Goal: Task Accomplishment & Management: Manage account settings

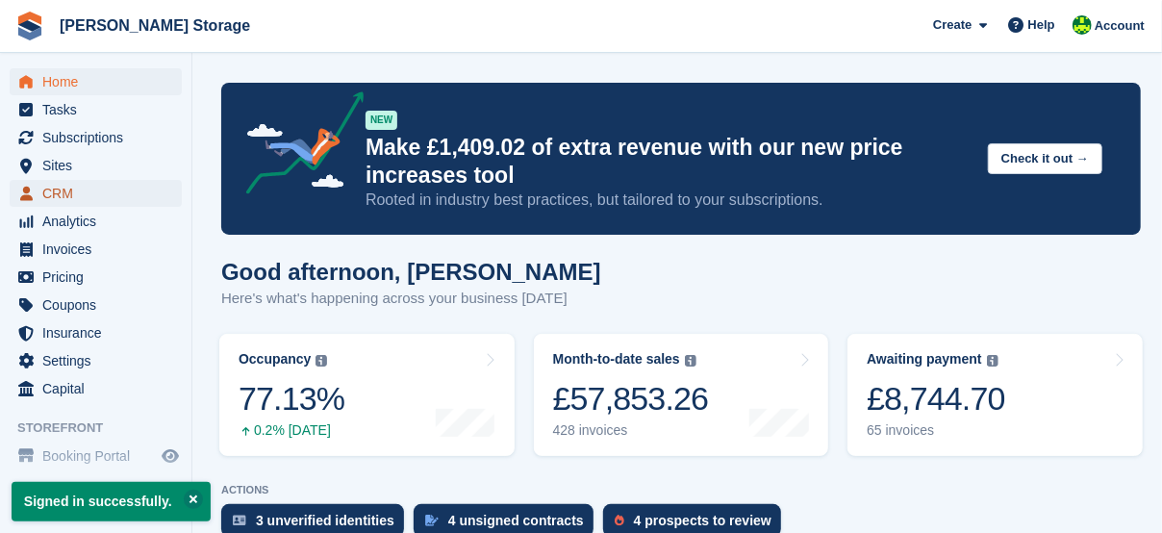
click at [47, 193] on span "CRM" at bounding box center [99, 193] width 115 height 27
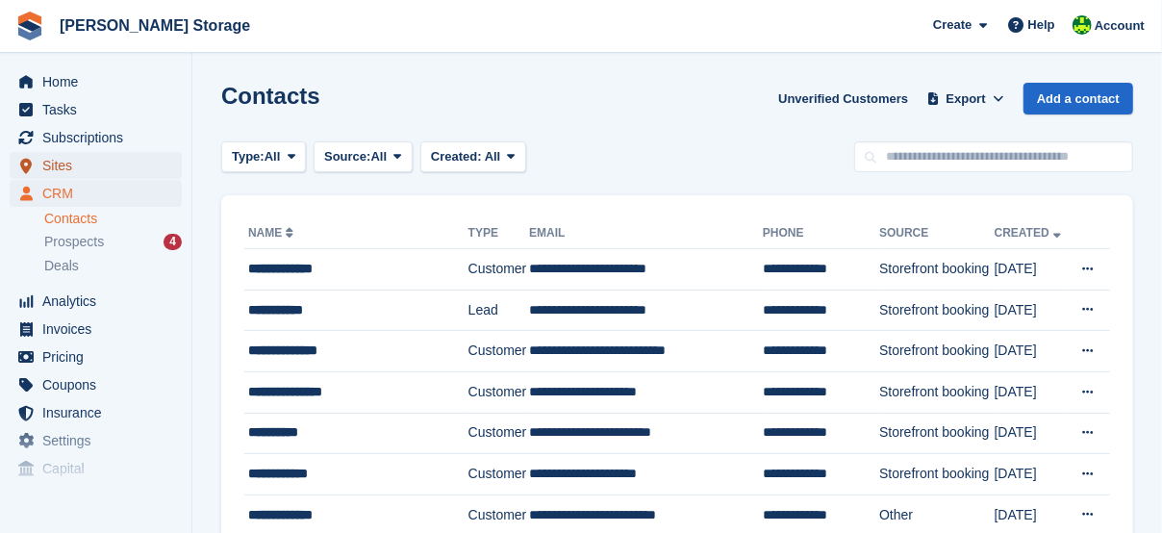
click at [58, 167] on span "Sites" at bounding box center [99, 165] width 115 height 27
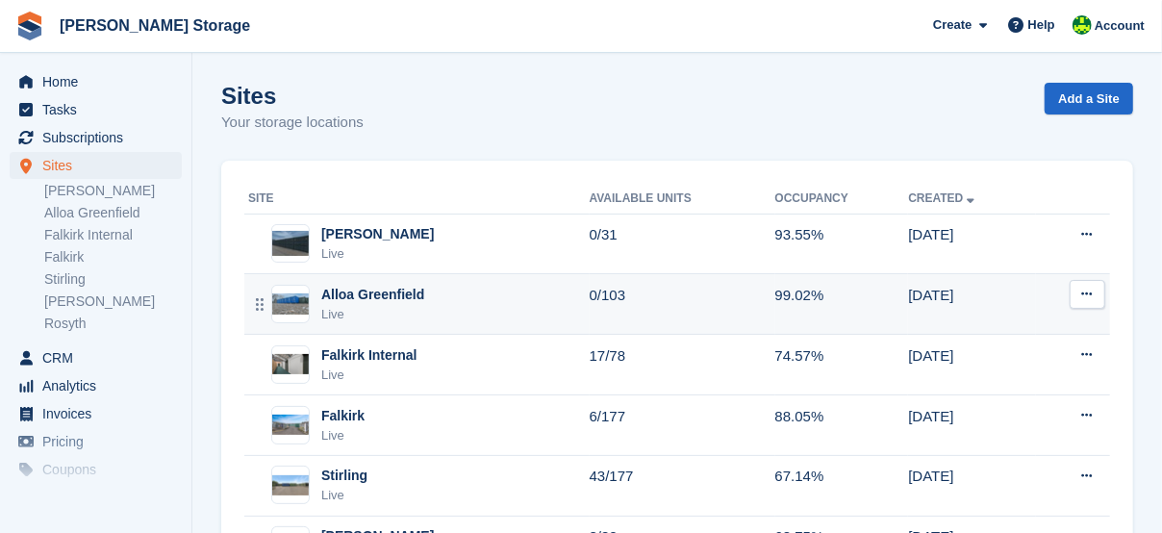
click at [362, 292] on div "Alloa Greenfield" at bounding box center [372, 295] width 103 height 20
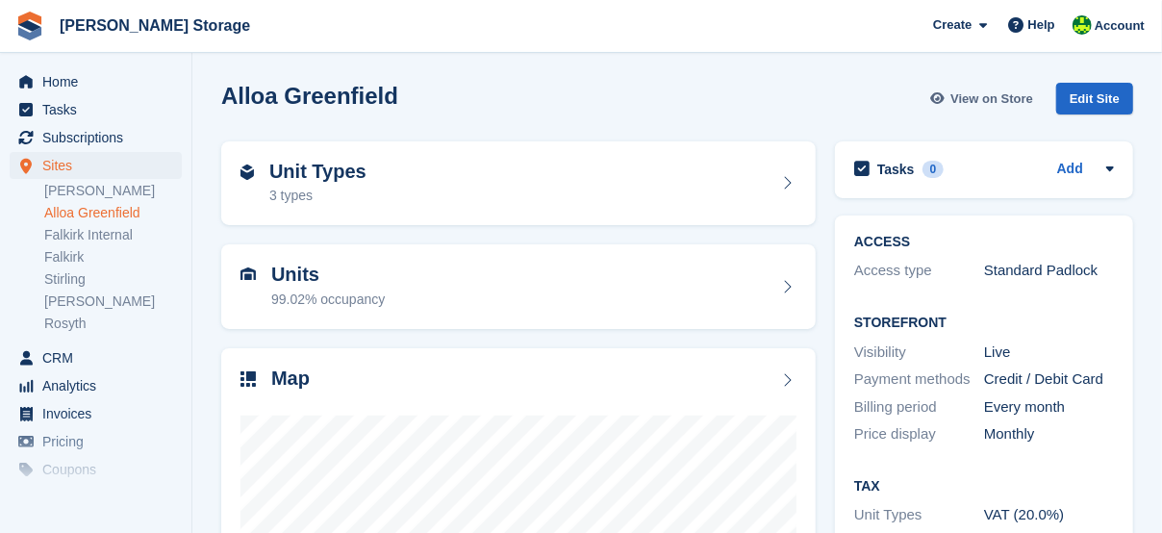
click at [998, 98] on span "View on Store" at bounding box center [991, 98] width 83 height 19
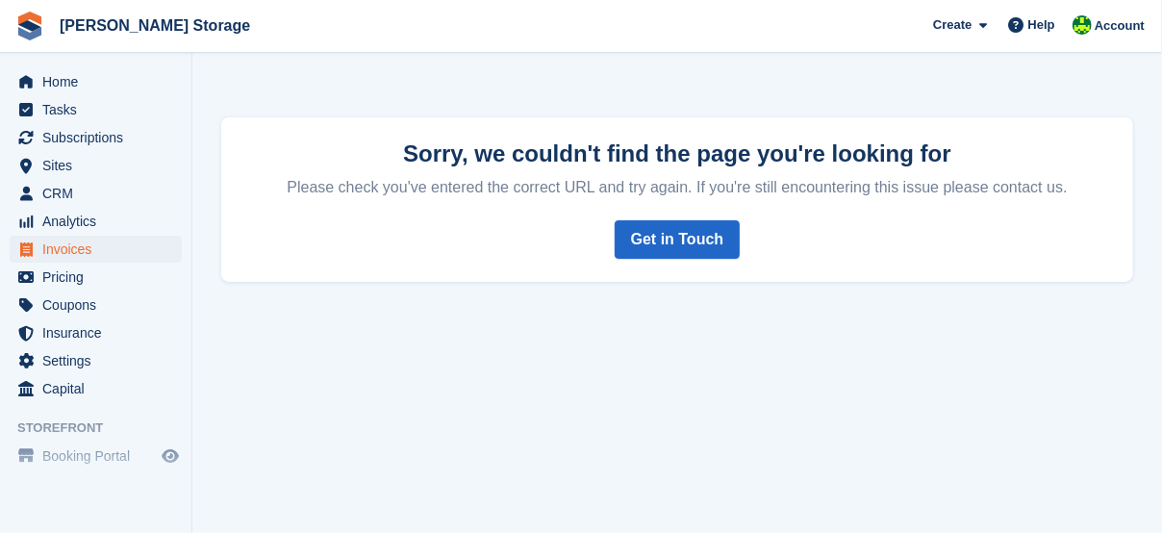
drag, startPoint x: 1120, startPoint y: 40, endPoint x: 1109, endPoint y: 59, distance: 21.6
click at [1120, 40] on div "Account" at bounding box center [1110, 27] width 86 height 34
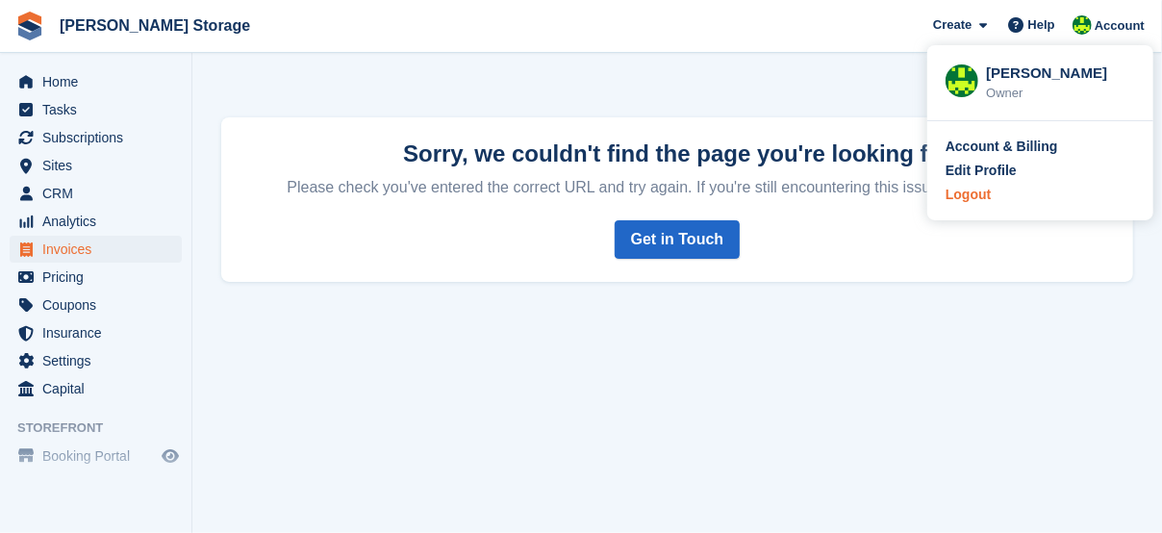
click at [974, 201] on div "Logout" at bounding box center [967, 195] width 45 height 20
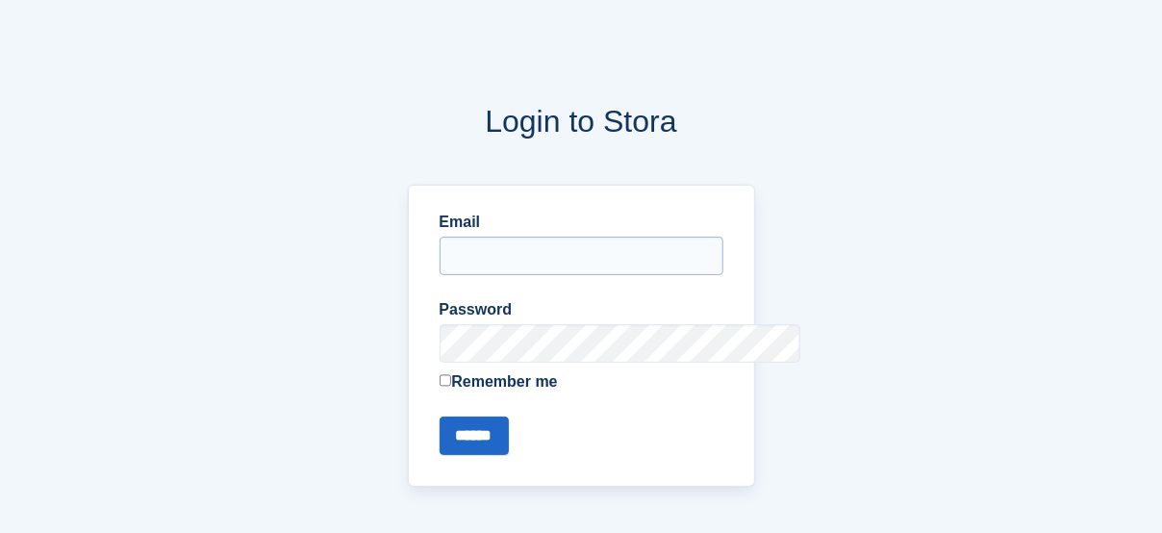
type input "**********"
click at [447, 252] on input "**********" at bounding box center [581, 256] width 284 height 38
click at [439, 416] on input "******" at bounding box center [473, 435] width 69 height 38
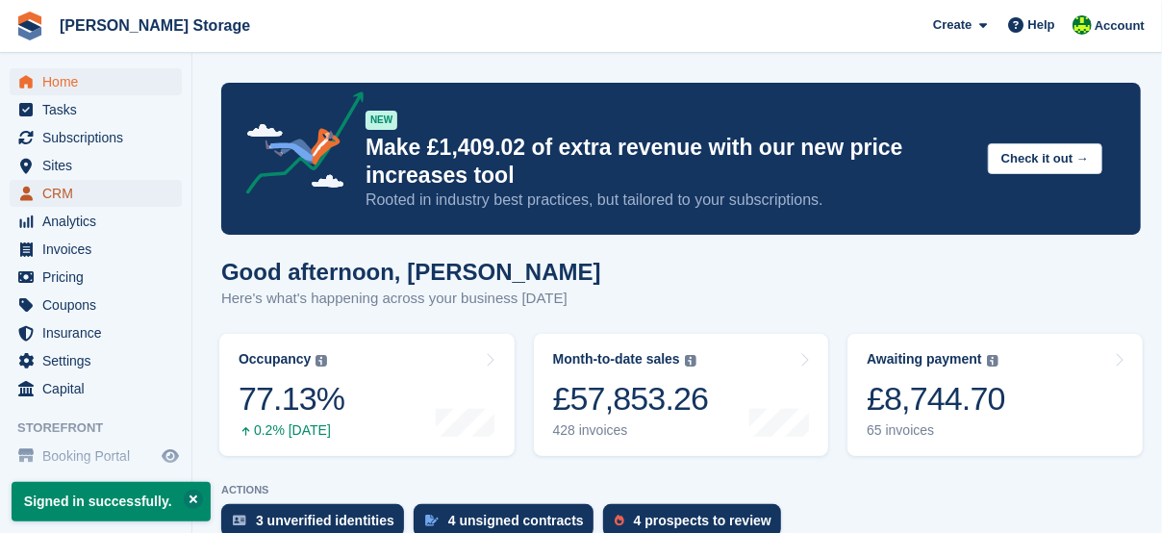
click at [71, 200] on span "CRM" at bounding box center [99, 193] width 115 height 27
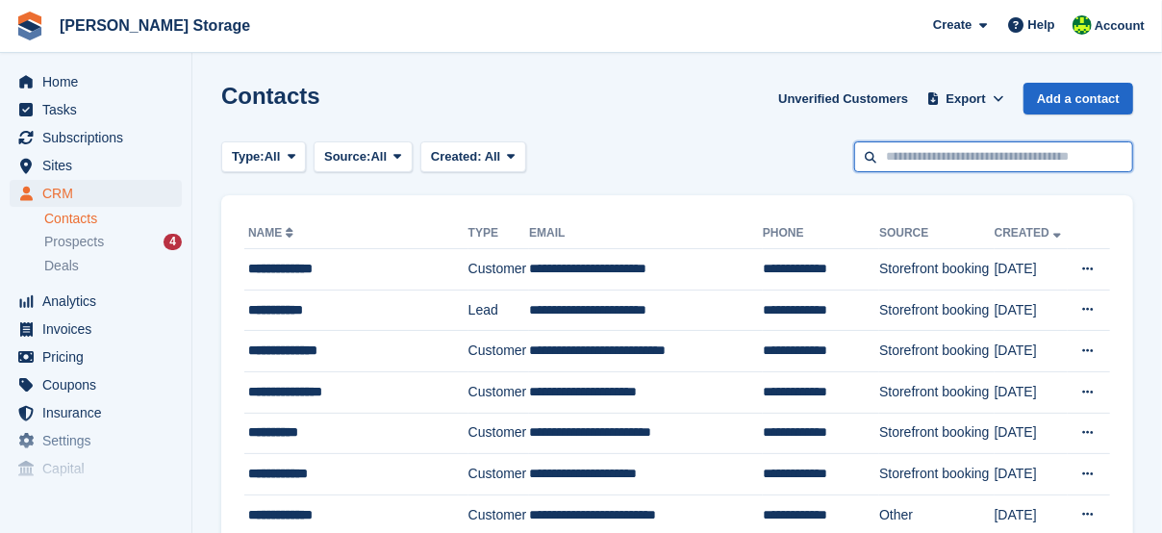
click at [952, 143] on input "text" at bounding box center [993, 157] width 279 height 32
type input "*****"
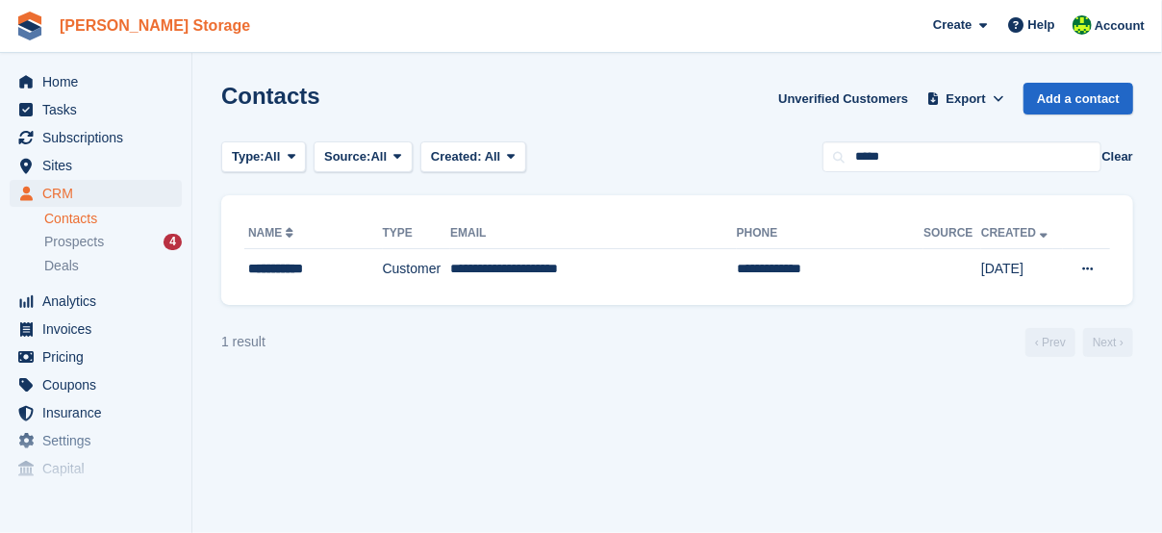
drag, startPoint x: 137, startPoint y: 13, endPoint x: 186, endPoint y: 37, distance: 54.2
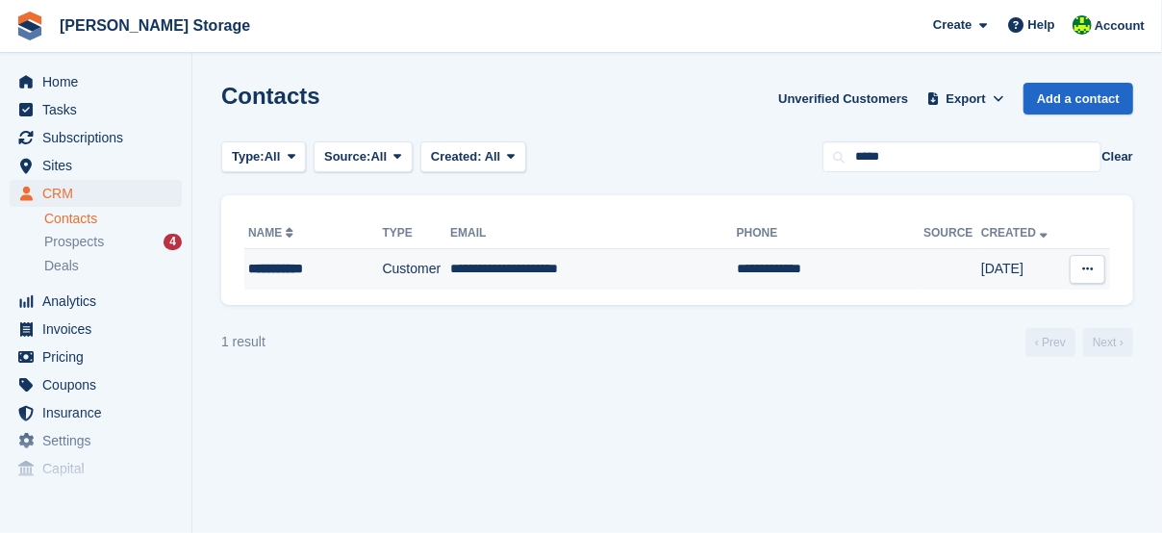
drag, startPoint x: 186, startPoint y: 37, endPoint x: 327, endPoint y: 287, distance: 287.2
click at [700, 406] on section "Contacts Unverified Customers Export Export Contacts Export a CSV of all Contac…" at bounding box center [676, 266] width 969 height 533
click at [293, 266] on div "**********" at bounding box center [305, 269] width 114 height 20
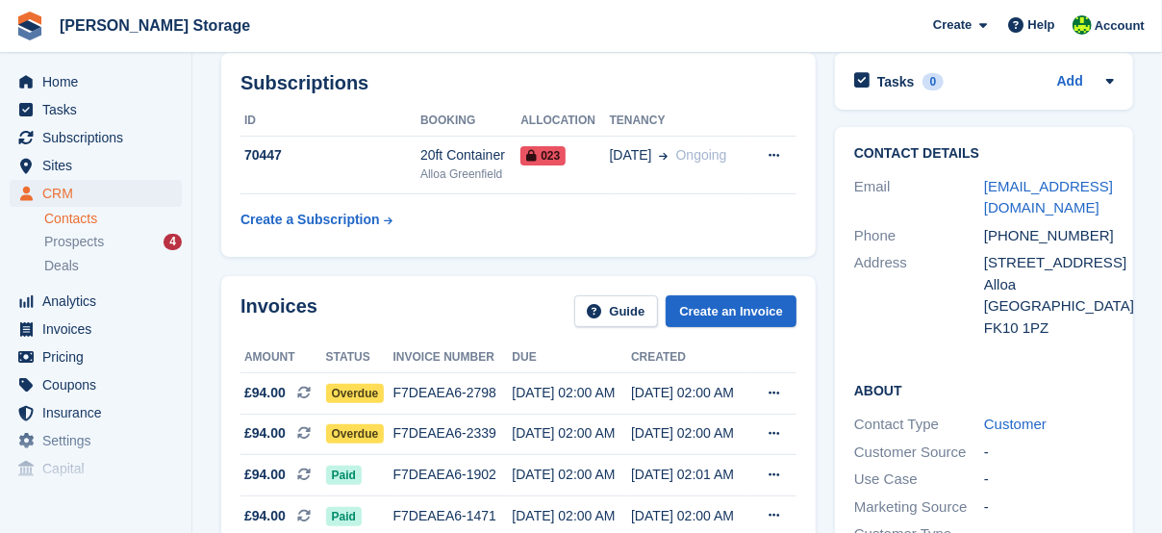
scroll to position [96, 0]
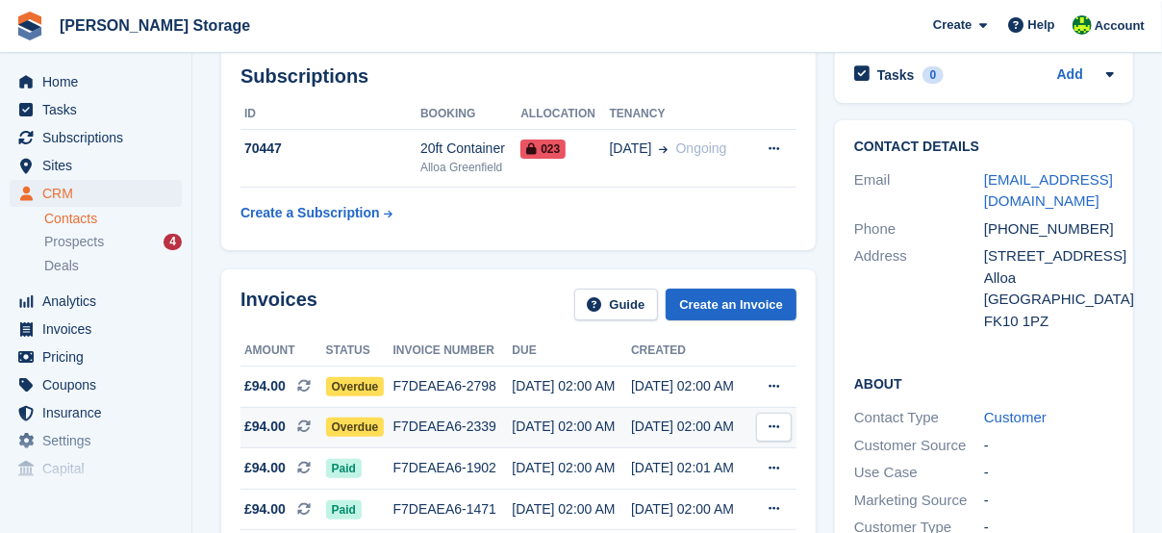
click at [366, 424] on span "Overdue" at bounding box center [355, 426] width 59 height 19
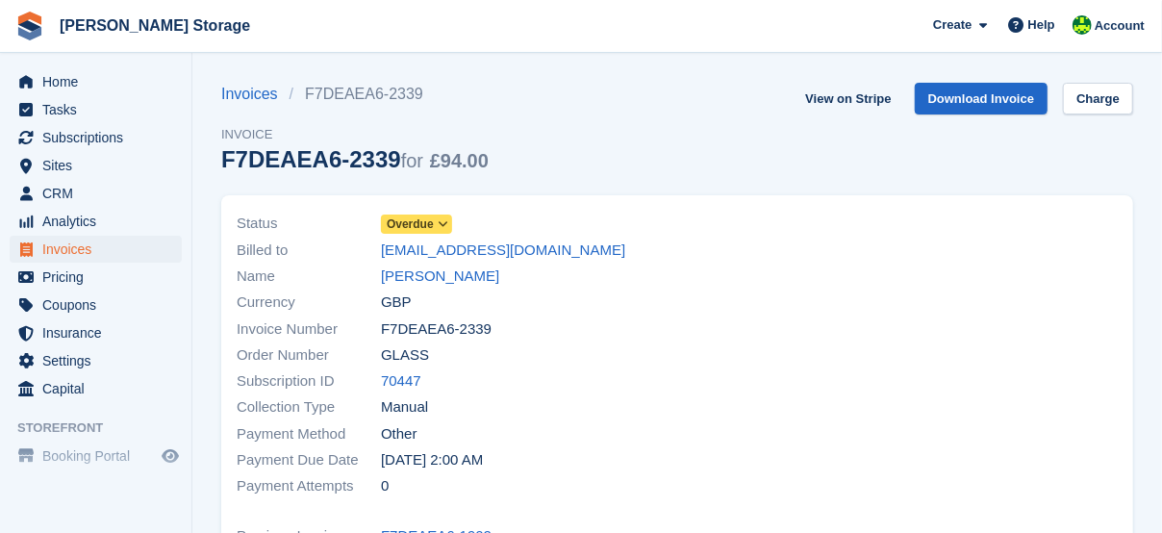
click at [405, 231] on span "Overdue" at bounding box center [410, 223] width 47 height 17
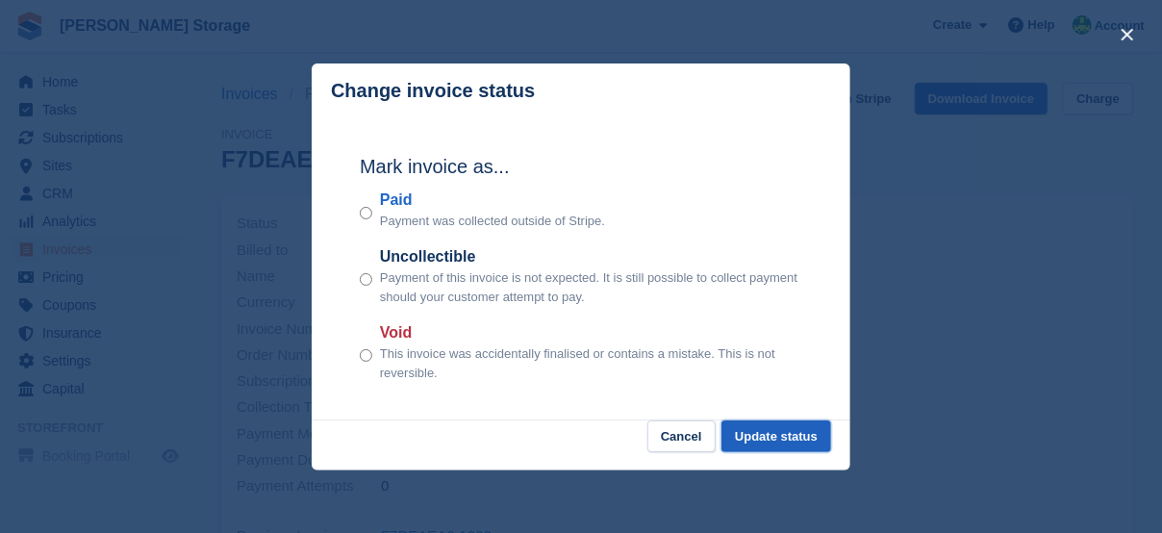
click at [757, 444] on button "Update status" at bounding box center [776, 436] width 110 height 32
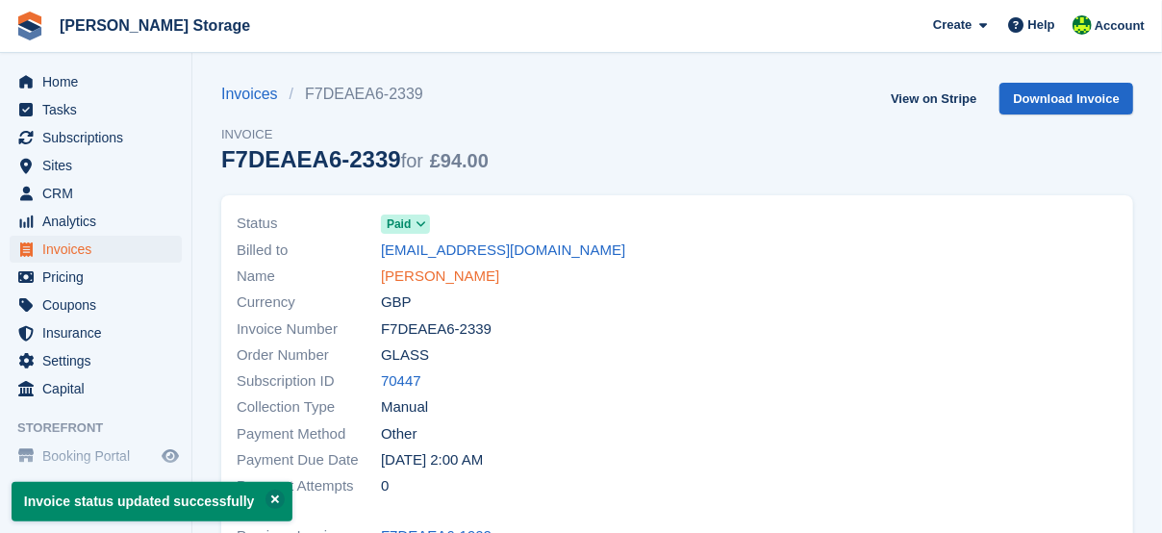
click at [408, 273] on link "[PERSON_NAME]" at bounding box center [440, 276] width 118 height 22
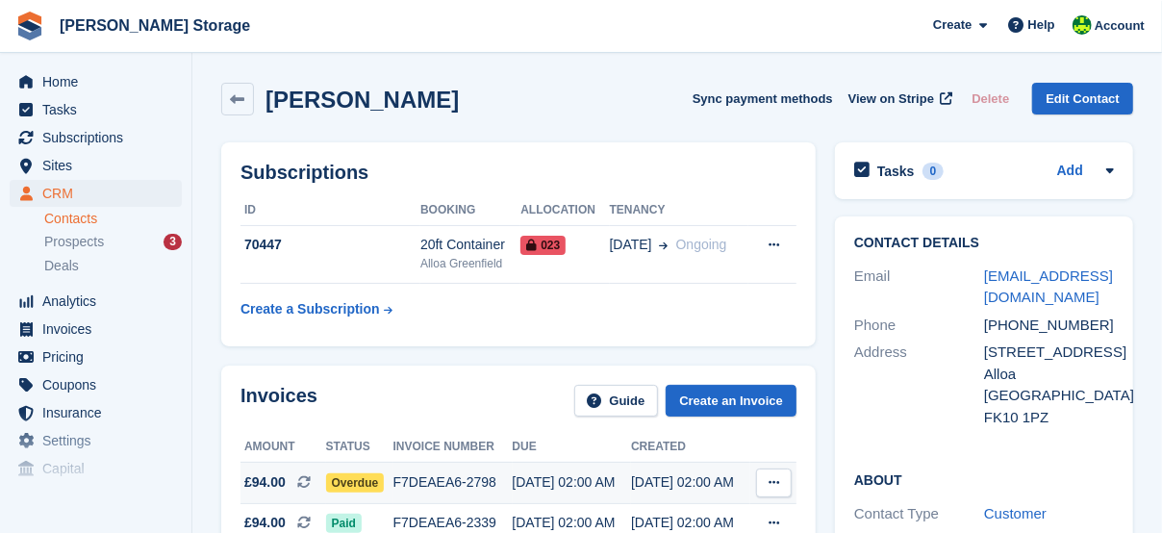
click at [354, 484] on span "Overdue" at bounding box center [355, 482] width 59 height 19
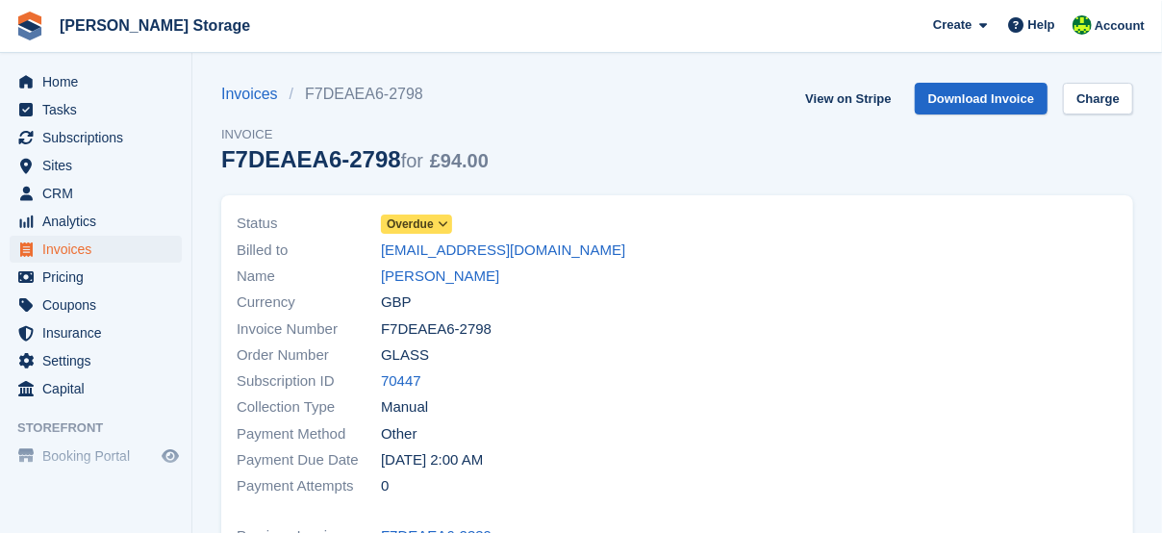
click at [410, 226] on span "Overdue" at bounding box center [410, 223] width 47 height 17
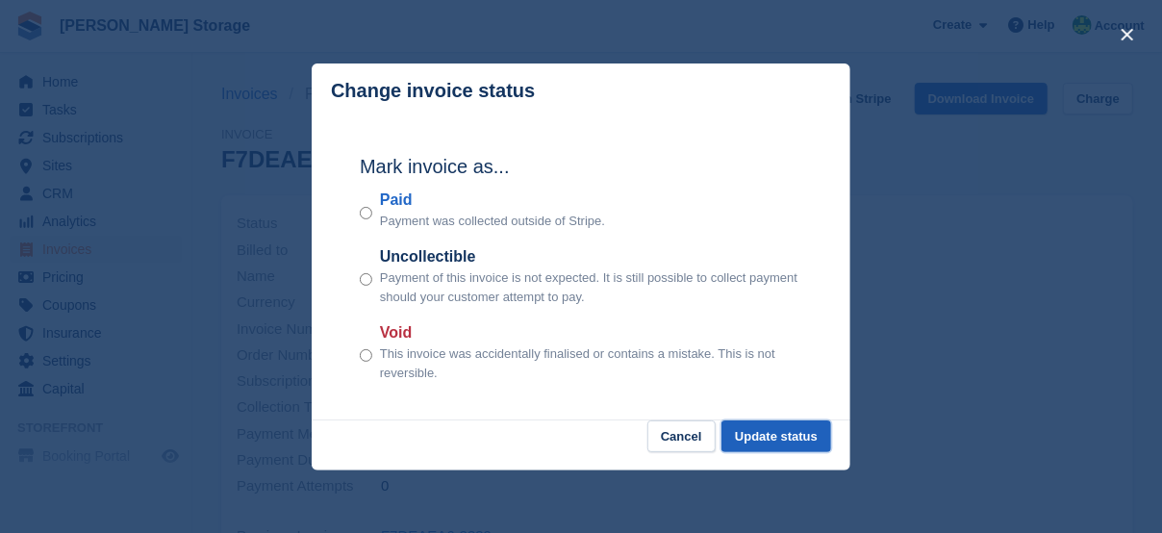
click at [792, 444] on button "Update status" at bounding box center [776, 436] width 110 height 32
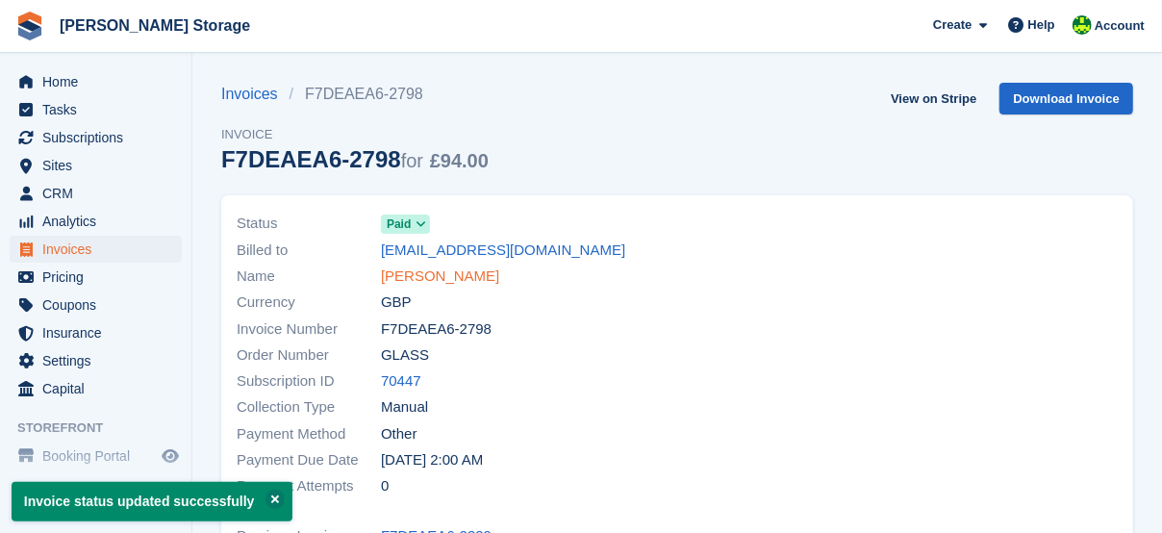
click at [412, 275] on link "[PERSON_NAME]" at bounding box center [440, 276] width 118 height 22
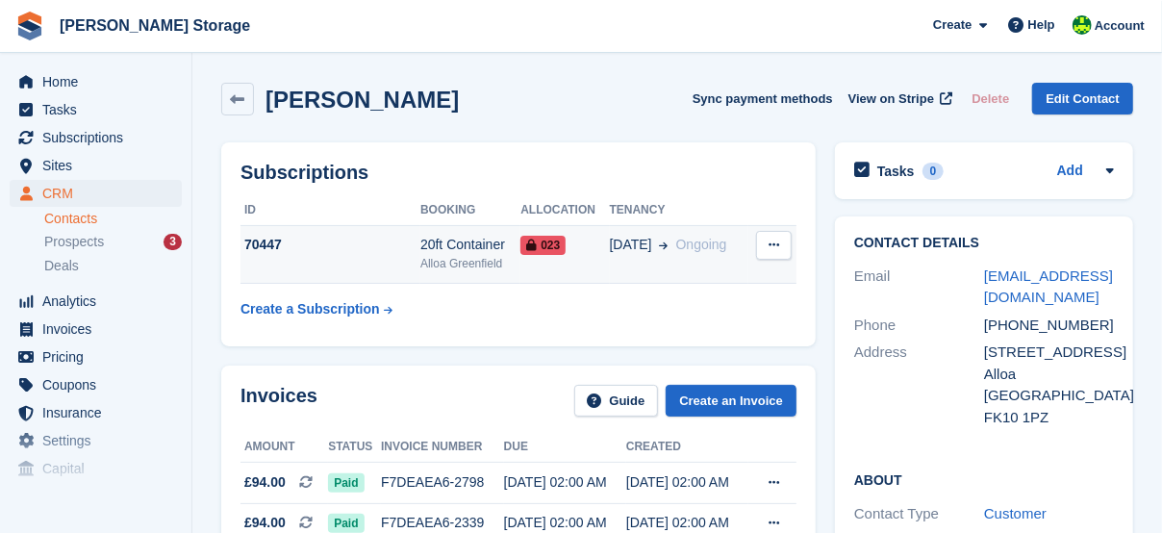
click at [550, 248] on span "023" at bounding box center [542, 245] width 45 height 19
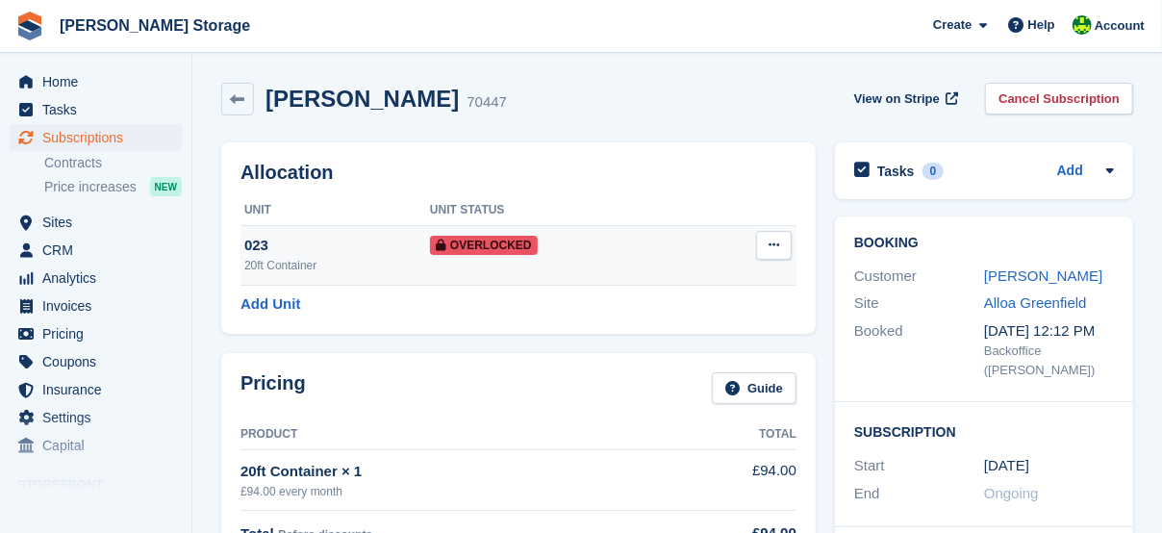
click at [515, 238] on span "Overlocked" at bounding box center [484, 245] width 108 height 19
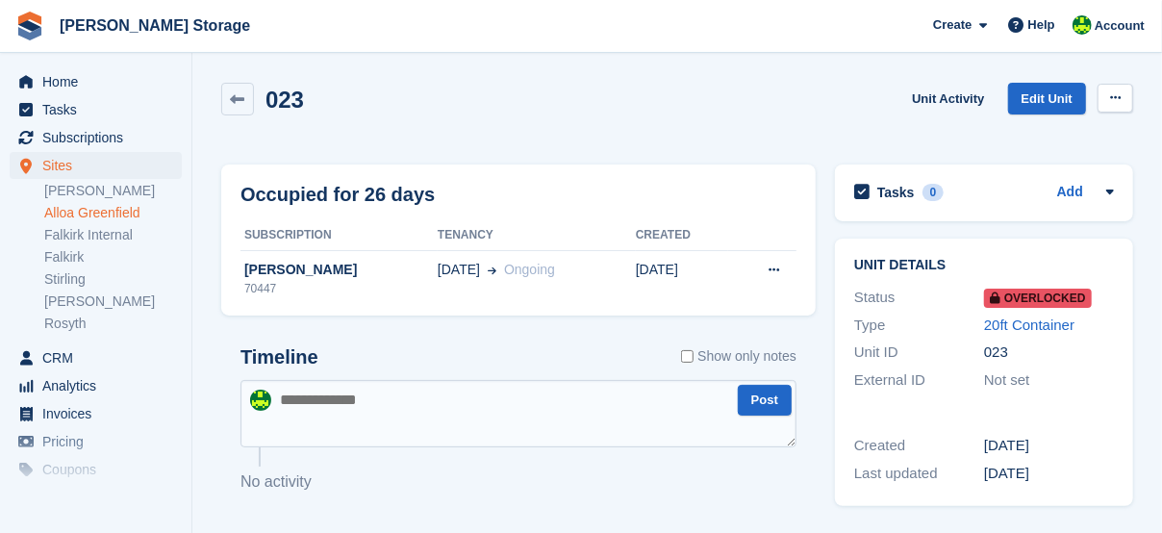
click at [1119, 94] on icon at bounding box center [1115, 97] width 11 height 13
click at [1058, 144] on p "Remove Overlock" at bounding box center [1040, 135] width 167 height 25
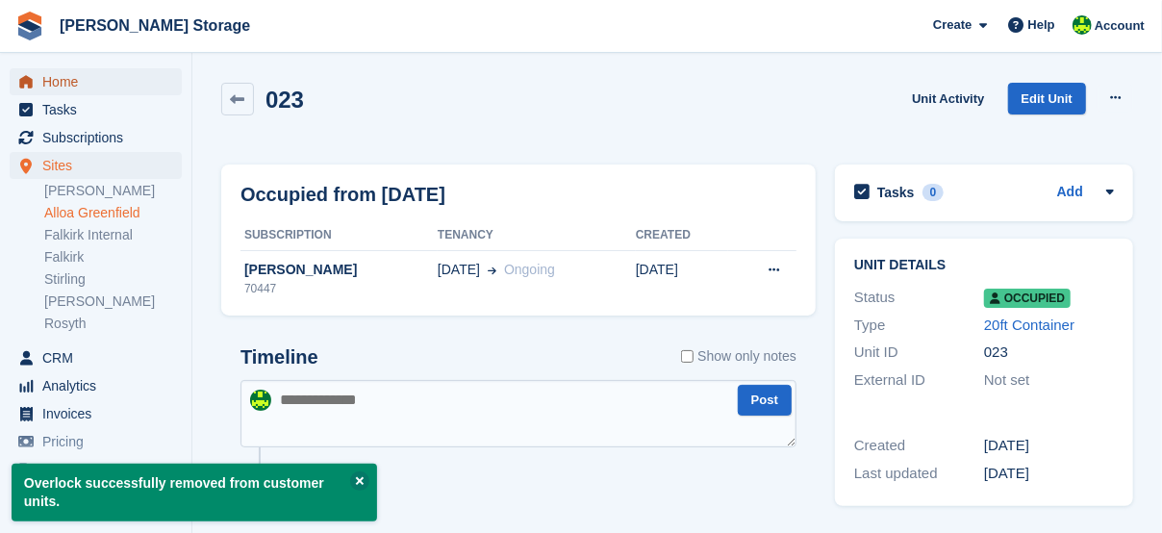
click at [77, 87] on span "Home" at bounding box center [99, 81] width 115 height 27
